Goal: Task Accomplishment & Management: Complete application form

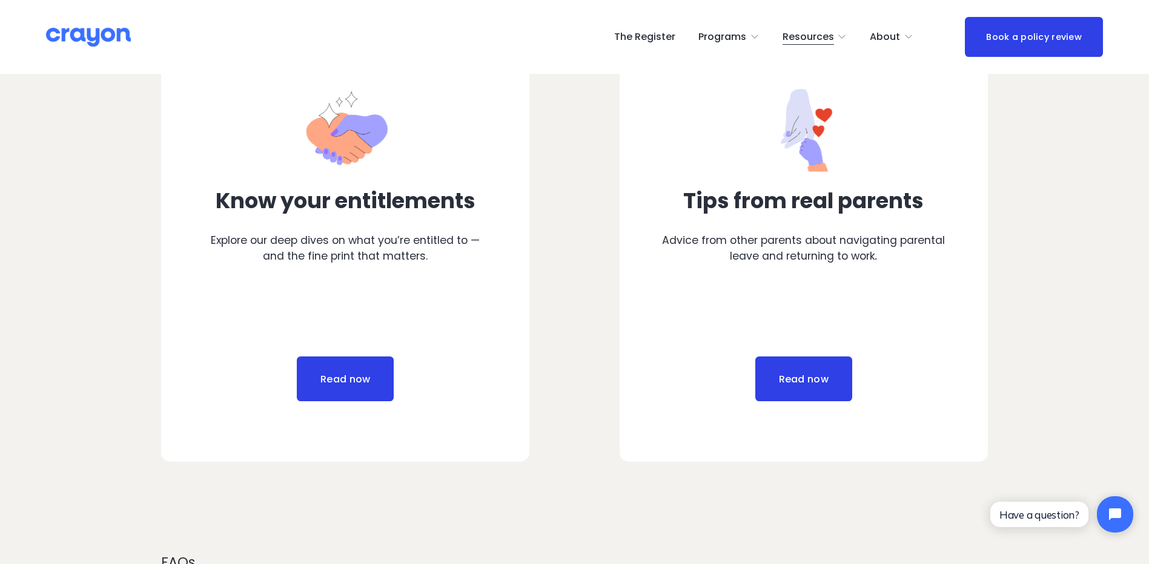
scroll to position [666, 0]
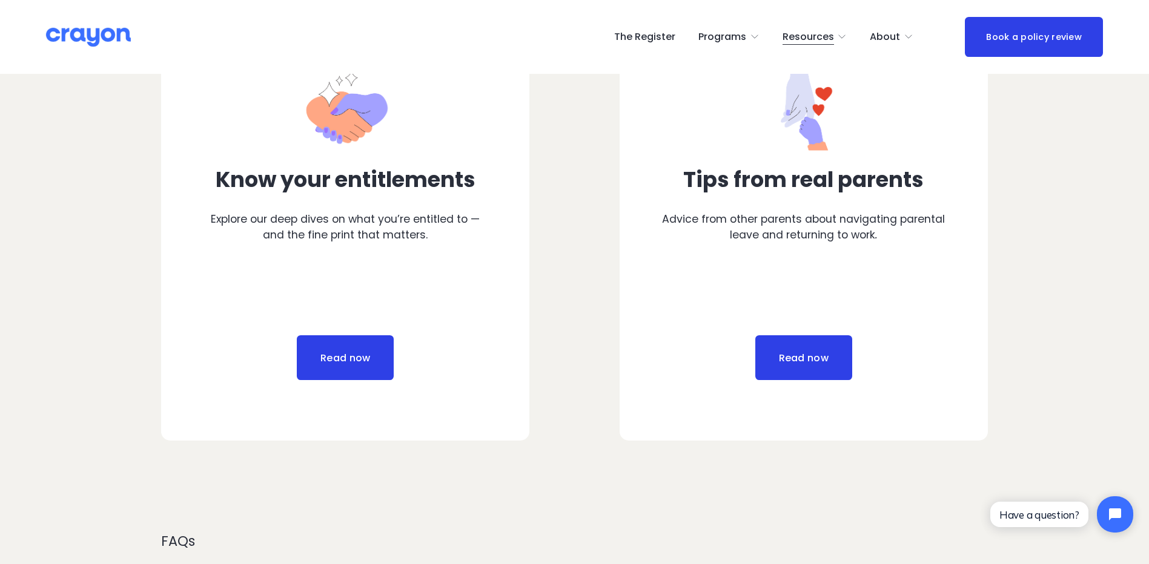
drag, startPoint x: 650, startPoint y: 39, endPoint x: 631, endPoint y: 78, distance: 43.3
click at [650, 39] on link "The Register" at bounding box center [644, 36] width 61 height 19
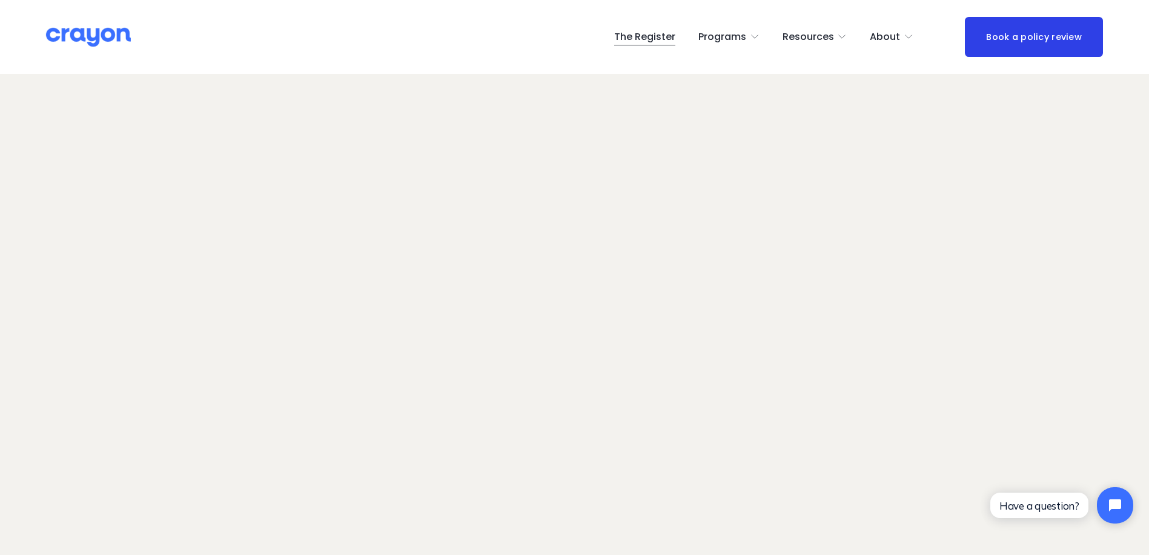
scroll to position [16, 0]
